Goal: Information Seeking & Learning: Check status

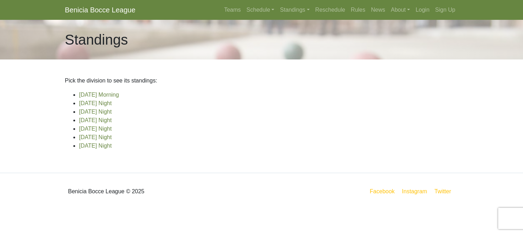
scroll to position [15, 0]
click at [102, 149] on link "[DATE] Night" at bounding box center [95, 146] width 33 height 6
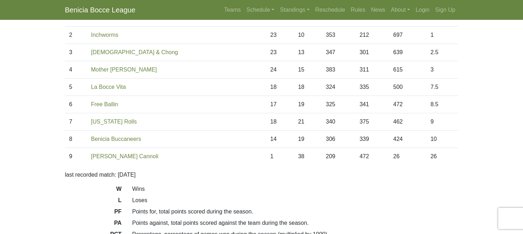
scroll to position [82, 0]
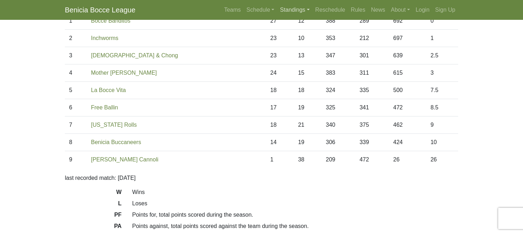
click at [290, 11] on link "Standings" at bounding box center [294, 10] width 35 height 14
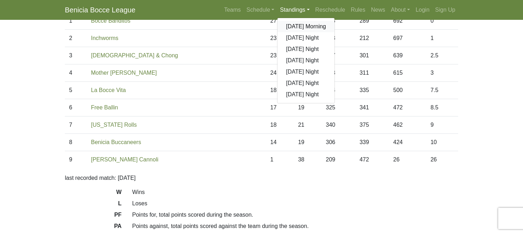
click at [300, 32] on link "[DATE] Morning" at bounding box center [305, 26] width 57 height 11
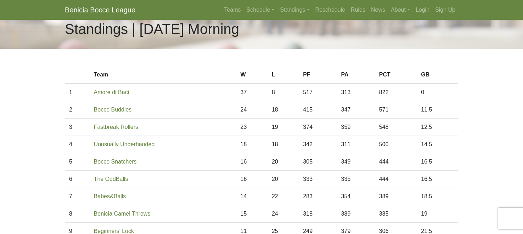
scroll to position [15, 0]
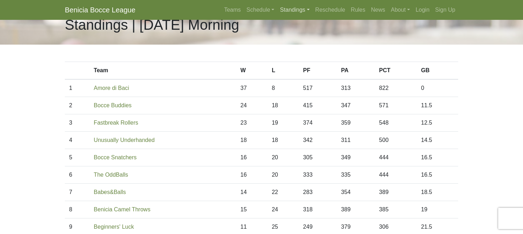
click at [289, 14] on link "Standings" at bounding box center [294, 10] width 35 height 14
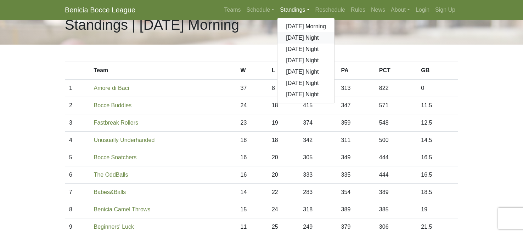
click at [289, 44] on link "[DATE] Night" at bounding box center [305, 37] width 57 height 11
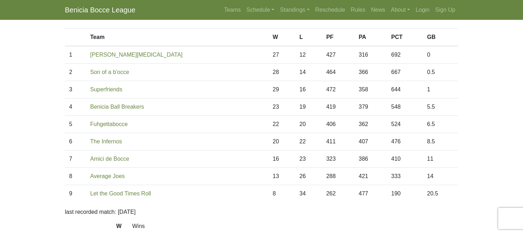
scroll to position [53, 0]
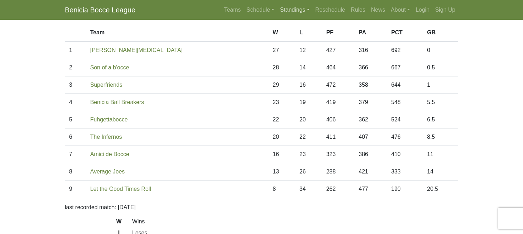
click at [291, 16] on link "Standings" at bounding box center [294, 10] width 35 height 14
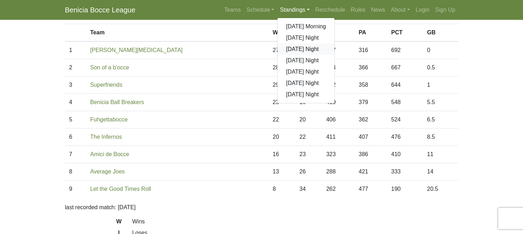
click at [288, 55] on link "[DATE] Night" at bounding box center [305, 49] width 57 height 11
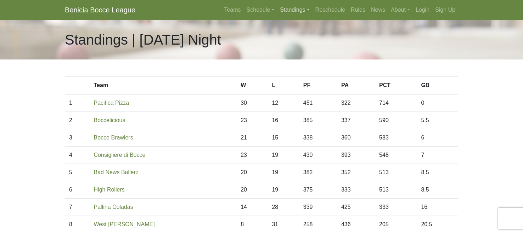
click at [295, 14] on link "Standings" at bounding box center [294, 10] width 35 height 14
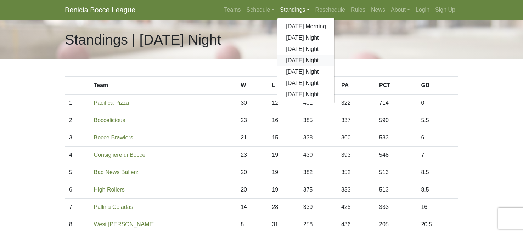
click at [300, 66] on link "[DATE] Night" at bounding box center [305, 60] width 57 height 11
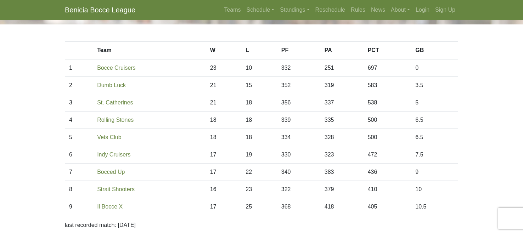
scroll to position [30, 0]
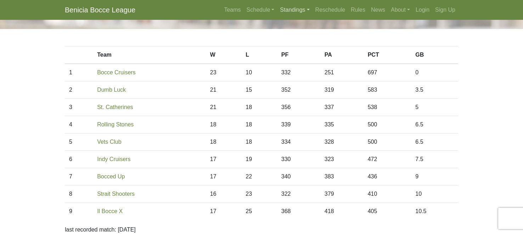
click at [292, 11] on link "Standings" at bounding box center [294, 10] width 35 height 14
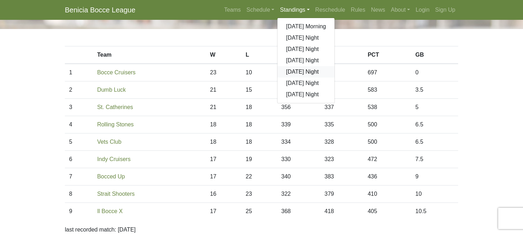
click at [294, 78] on link "[DATE] Night" at bounding box center [305, 71] width 57 height 11
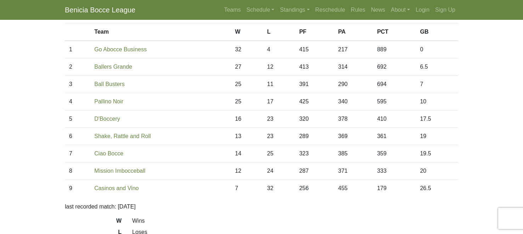
scroll to position [52, 0]
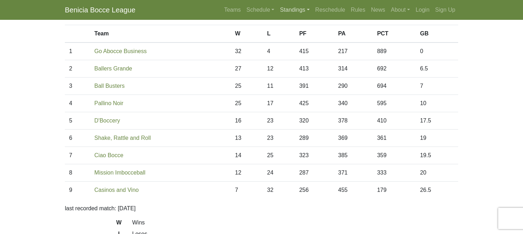
click at [293, 17] on link "Standings" at bounding box center [294, 10] width 35 height 14
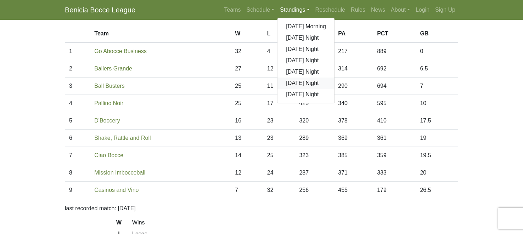
click at [294, 89] on link "[DATE] Night" at bounding box center [305, 83] width 57 height 11
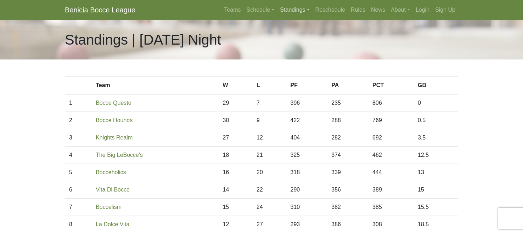
click at [294, 16] on link "Standings" at bounding box center [294, 10] width 35 height 14
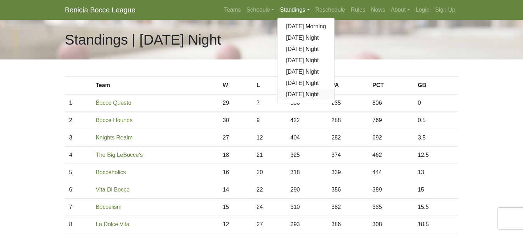
click at [295, 100] on link "[DATE] Night" at bounding box center [305, 94] width 57 height 11
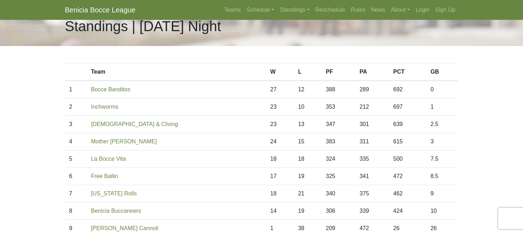
scroll to position [7, 0]
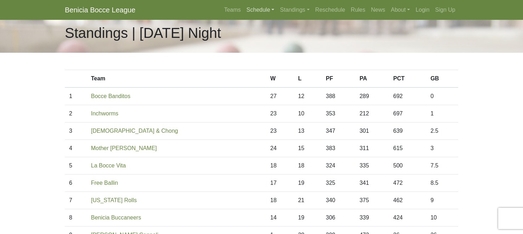
click at [244, 15] on link "Schedule" at bounding box center [261, 10] width 34 height 14
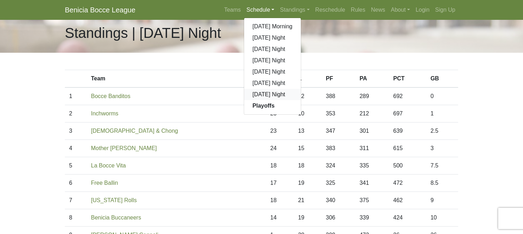
click at [254, 100] on link "[DATE] Night" at bounding box center [272, 94] width 57 height 11
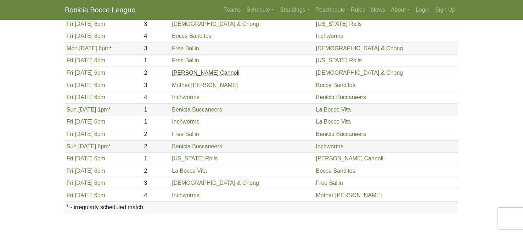
scroll to position [113, 0]
click at [295, 15] on link "Standings" at bounding box center [294, 10] width 35 height 14
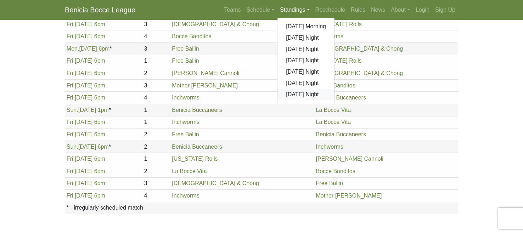
click at [299, 100] on link "[DATE] Night" at bounding box center [305, 94] width 57 height 11
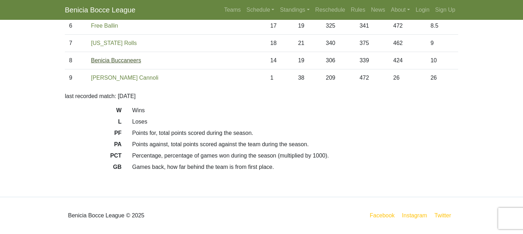
scroll to position [181, 0]
click at [279, 13] on link "Standings" at bounding box center [294, 10] width 35 height 14
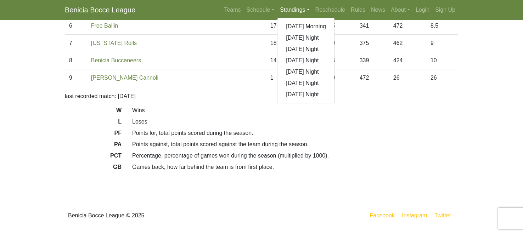
click at [188, 17] on td "La Bocce Vita" at bounding box center [176, 8] width 179 height 17
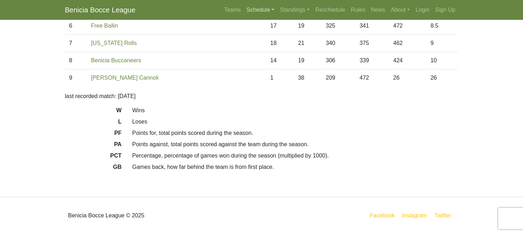
click at [244, 11] on link "Schedule" at bounding box center [261, 10] width 34 height 14
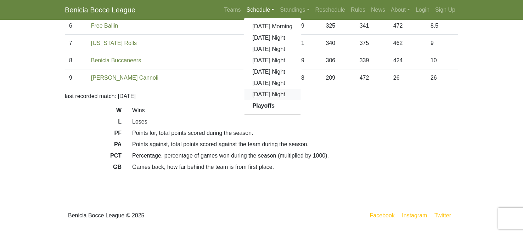
click at [248, 100] on link "[DATE] Night" at bounding box center [272, 94] width 57 height 11
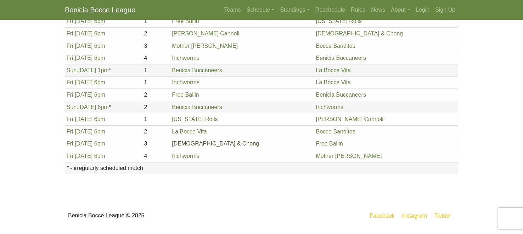
scroll to position [353, 0]
click at [286, 15] on link "Standings" at bounding box center [294, 10] width 35 height 14
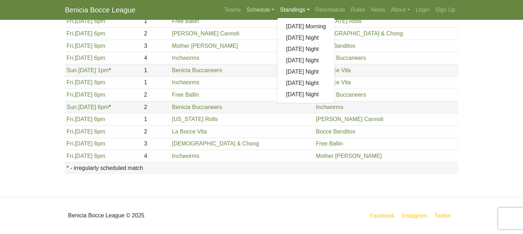
click at [244, 15] on link "Schedule" at bounding box center [261, 10] width 34 height 14
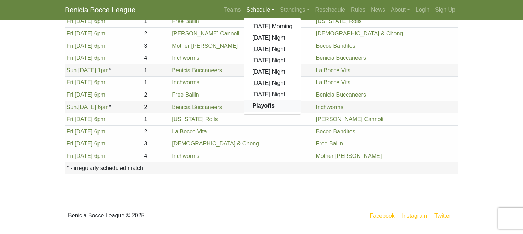
click at [252, 109] on strong "Playoffs" at bounding box center [263, 106] width 22 height 6
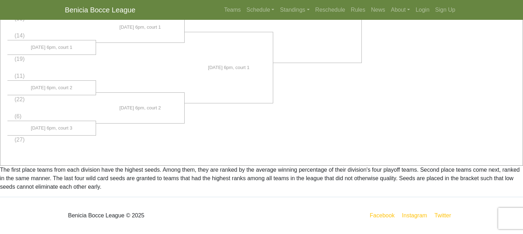
scroll to position [816, 0]
click at [221, 15] on link "Teams" at bounding box center [232, 10] width 22 height 14
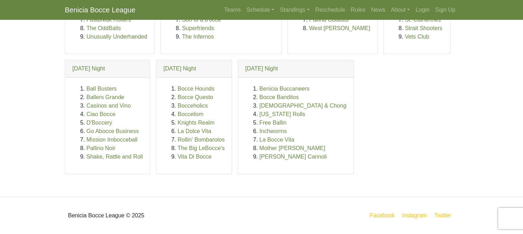
scroll to position [442, 0]
